Goal: Find specific page/section: Find specific page/section

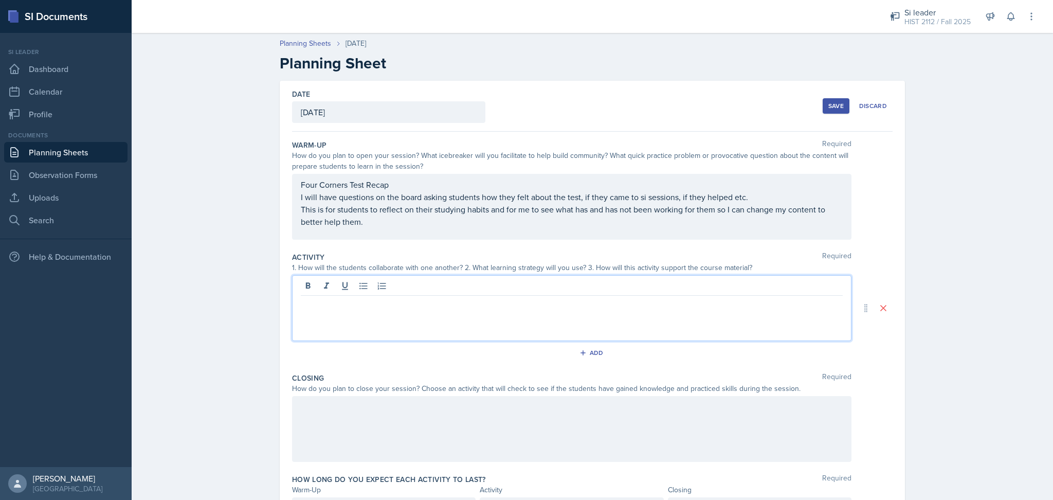
click at [833, 106] on div "Save" at bounding box center [835, 106] width 15 height 8
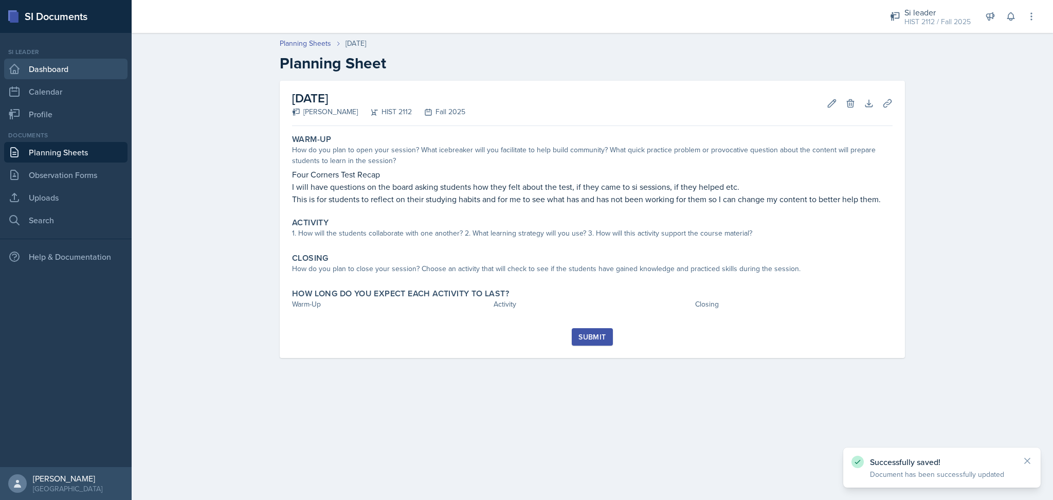
click at [39, 66] on link "Dashboard" at bounding box center [65, 69] width 123 height 21
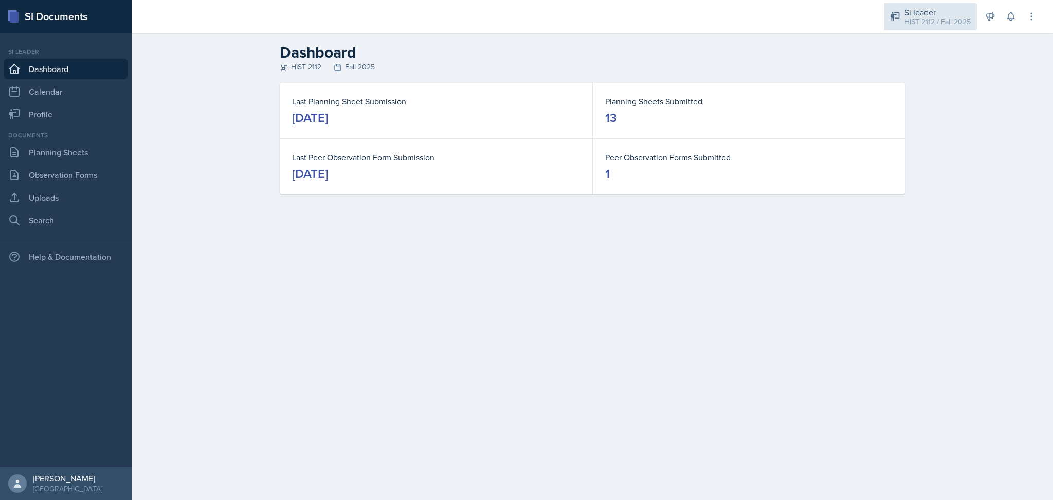
click at [926, 23] on div "HIST 2112 / Fall 2025" at bounding box center [937, 21] width 66 height 11
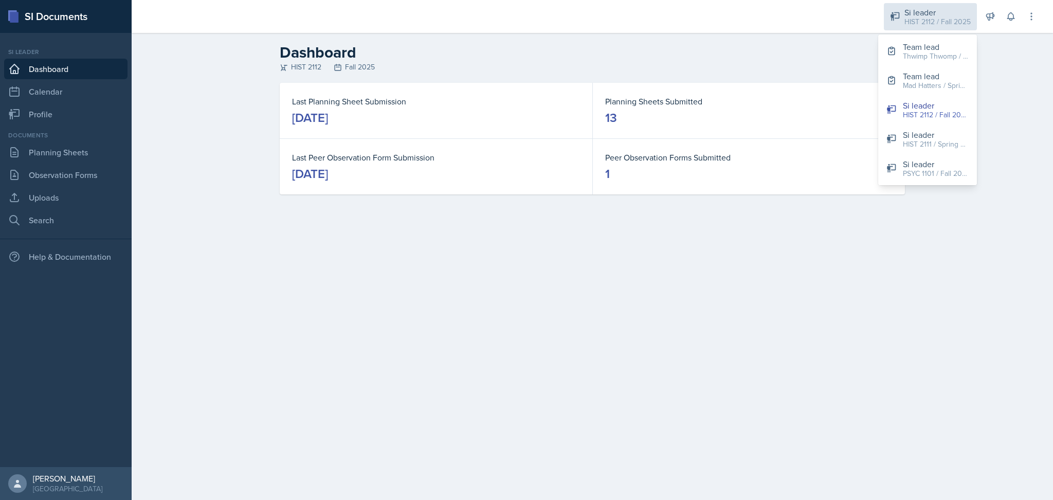
click at [926, 23] on div "HIST 2112 / Fall 2025" at bounding box center [937, 21] width 66 height 11
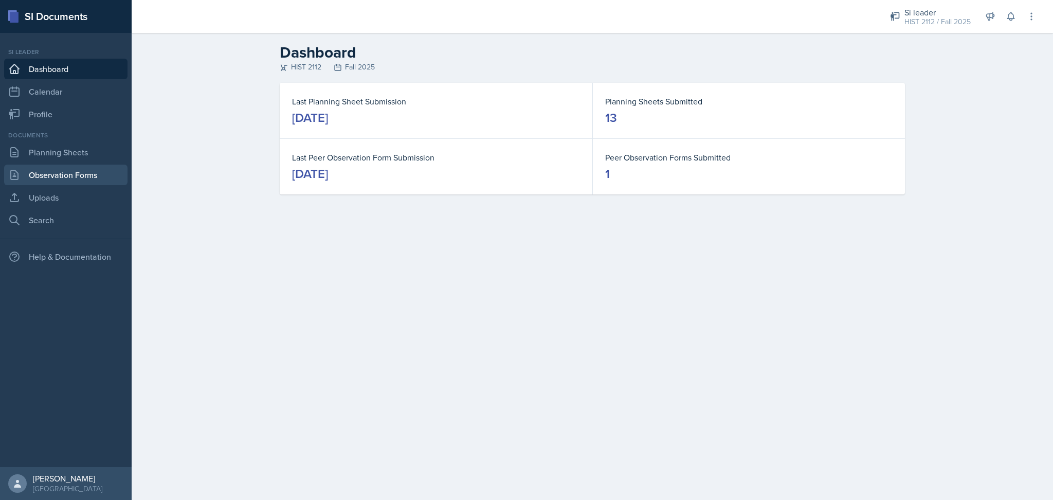
click at [76, 173] on link "Observation Forms" at bounding box center [65, 175] width 123 height 21
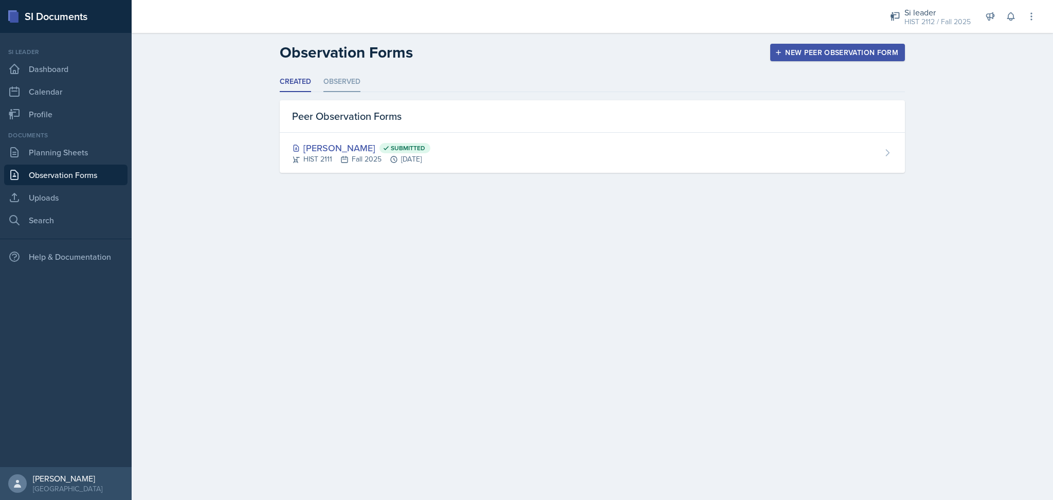
click at [350, 82] on li "Observed" at bounding box center [341, 82] width 37 height 20
